Goal: Complete application form: Complete application form

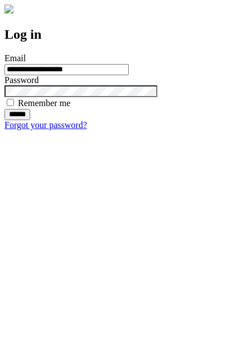
type input "**********"
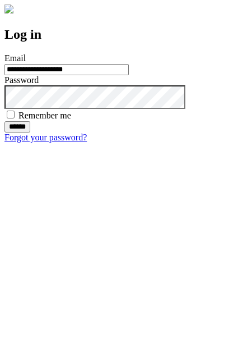
click at [30, 132] on input "******" at bounding box center [17, 126] width 26 height 11
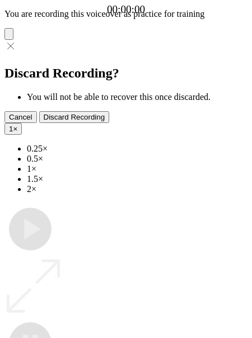
type input "**********"
